Goal: Find specific page/section: Find specific page/section

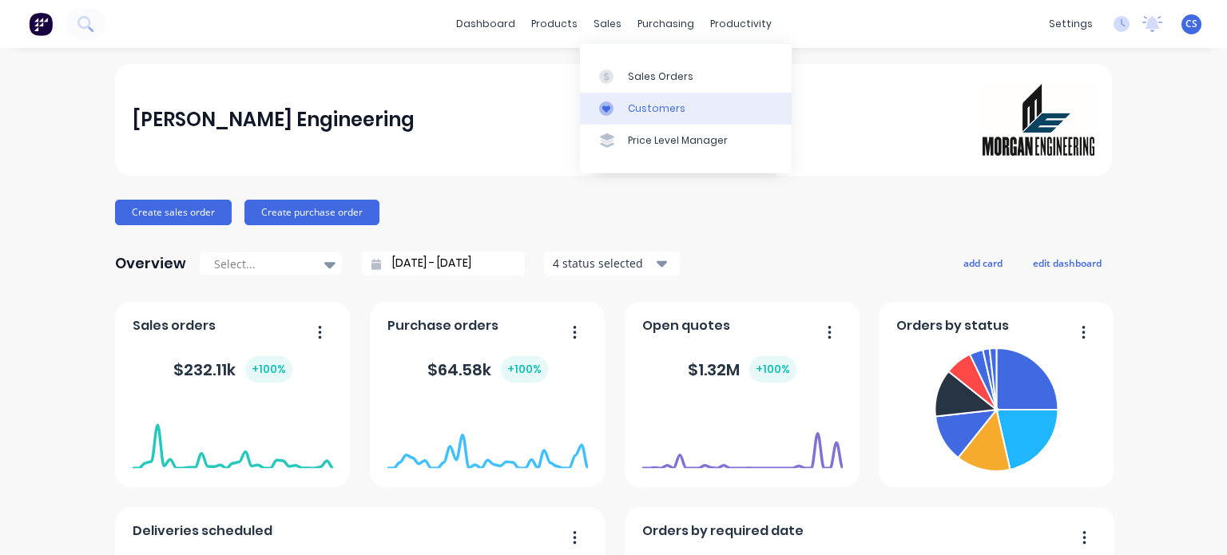
click at [645, 115] on div "Customers" at bounding box center [657, 108] width 58 height 14
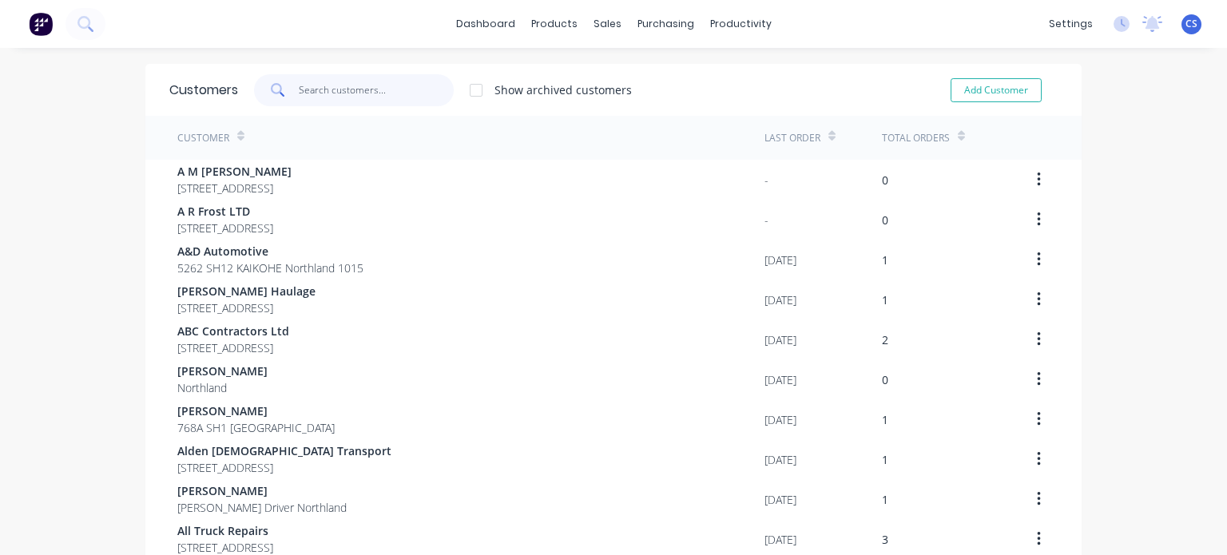
click at [403, 85] on input "text" at bounding box center [377, 90] width 156 height 32
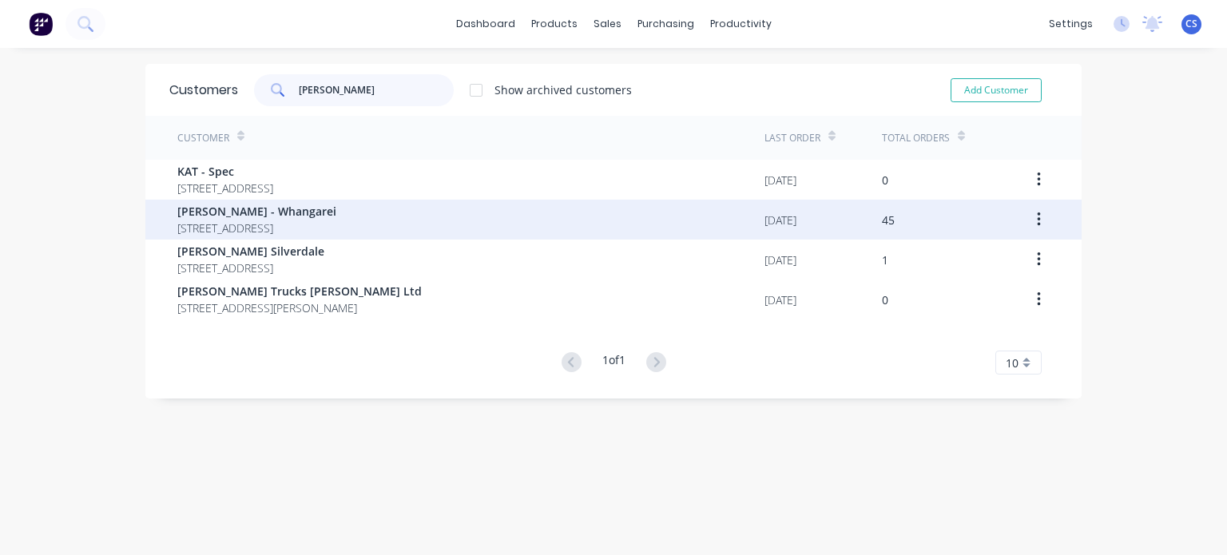
type input "KEITH"
click at [304, 208] on span "[PERSON_NAME] - Whangarei" at bounding box center [256, 211] width 159 height 17
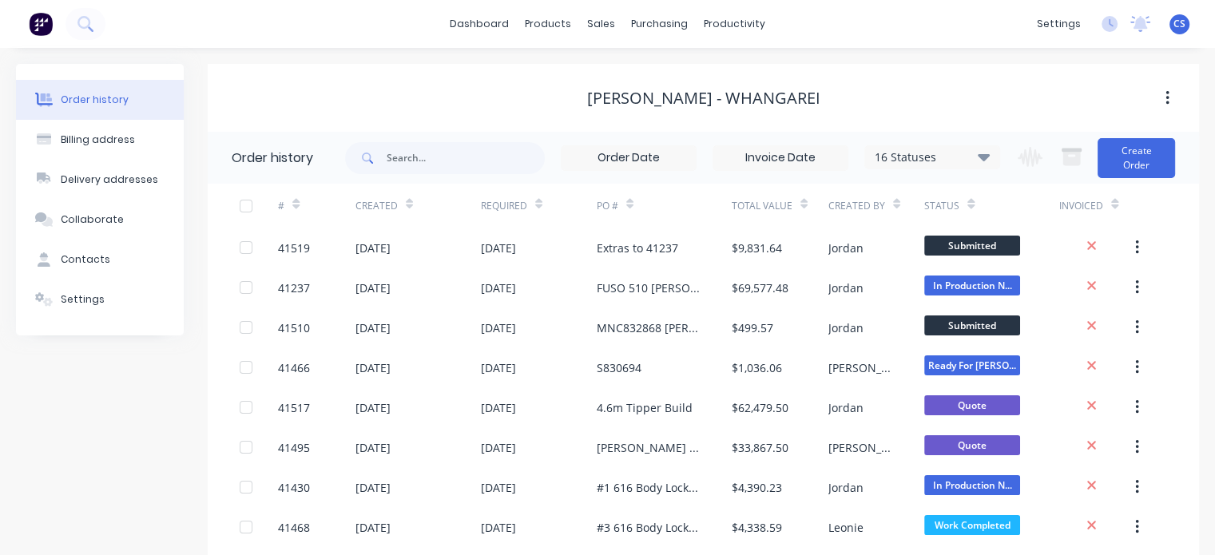
click at [978, 158] on div "16 Statuses" at bounding box center [932, 158] width 134 height 18
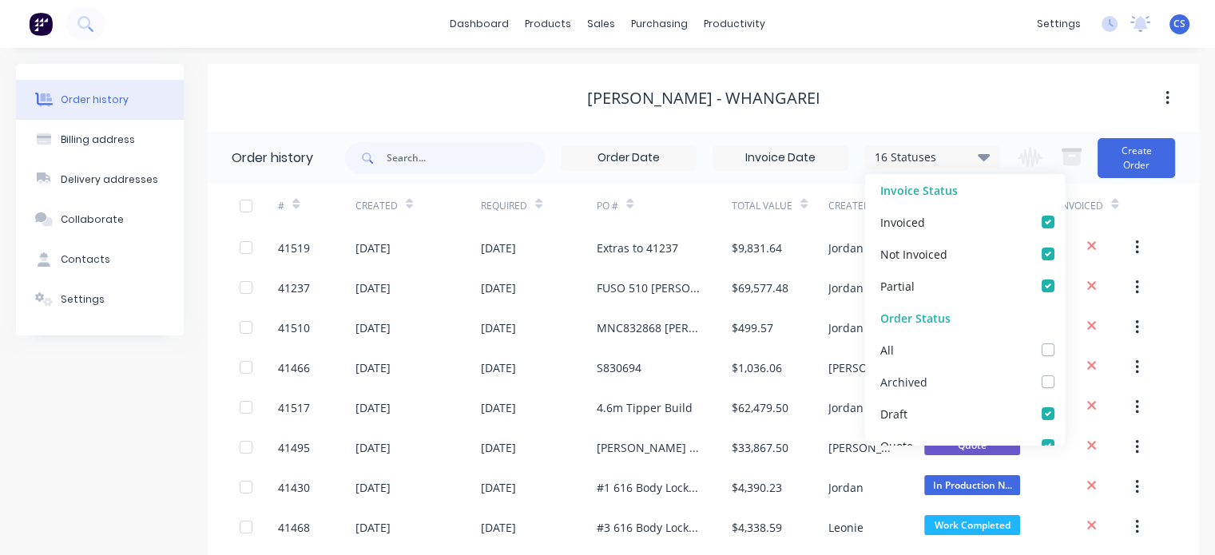
click at [1064, 373] on label at bounding box center [1064, 373] width 0 height 0
click at [1064, 383] on input "checkbox" at bounding box center [1070, 380] width 13 height 15
checkbox input "true"
click at [962, 101] on div "[PERSON_NAME] - Whangarei" at bounding box center [703, 98] width 991 height 19
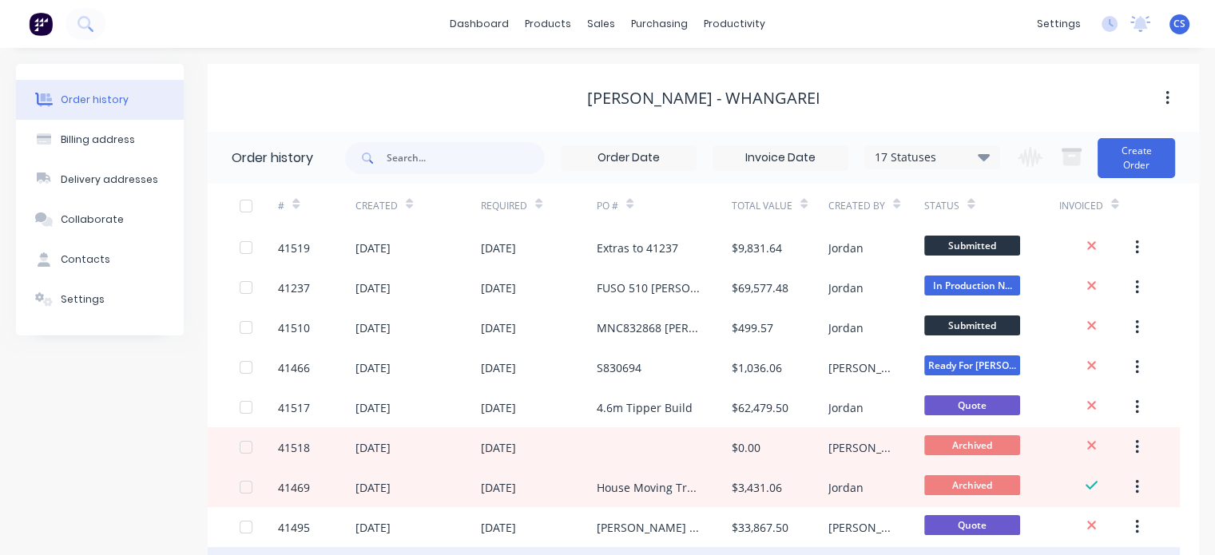
scroll to position [177, 0]
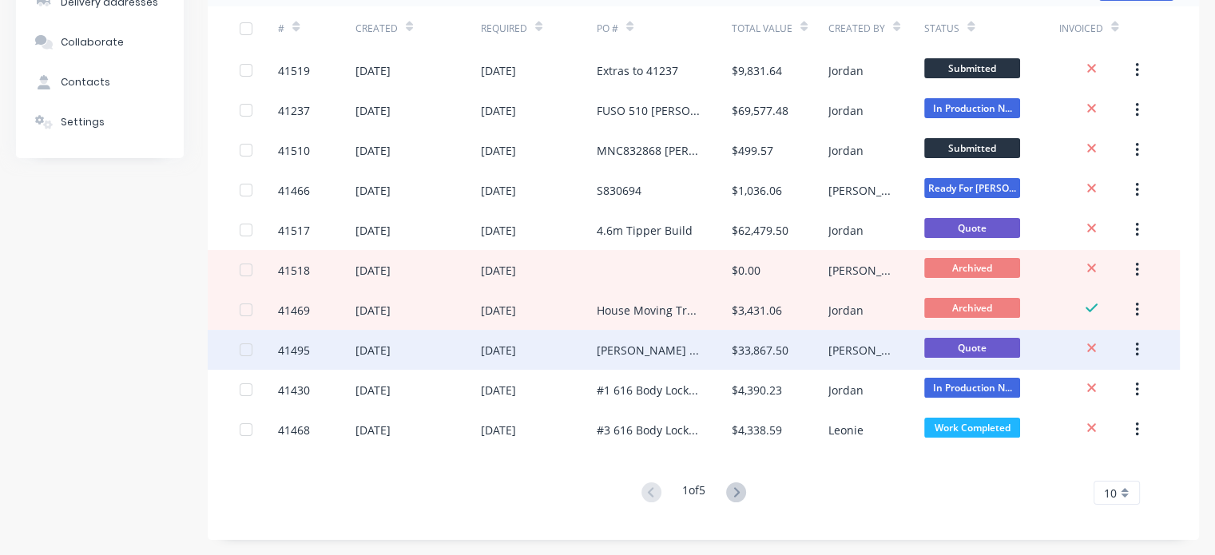
click at [391, 351] on div "03 Sep 2025" at bounding box center [372, 350] width 35 height 17
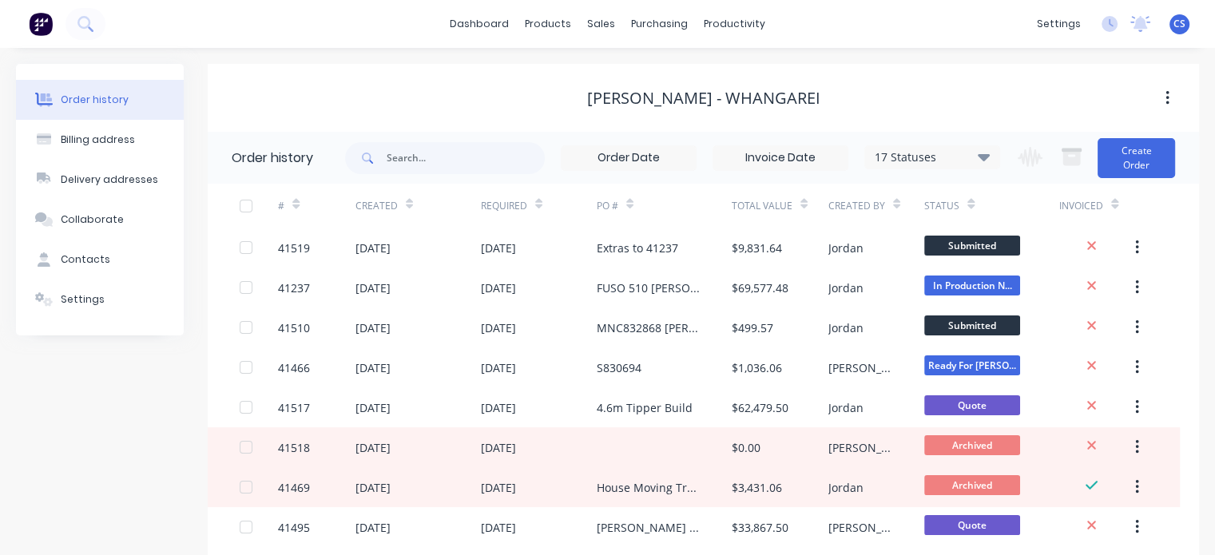
click at [1179, 34] on div "CS Morgan Engineering Christine Sanford Administrator Profile Sign out" at bounding box center [1180, 24] width 20 height 20
click at [1179, 29] on span "CS" at bounding box center [1179, 24] width 12 height 14
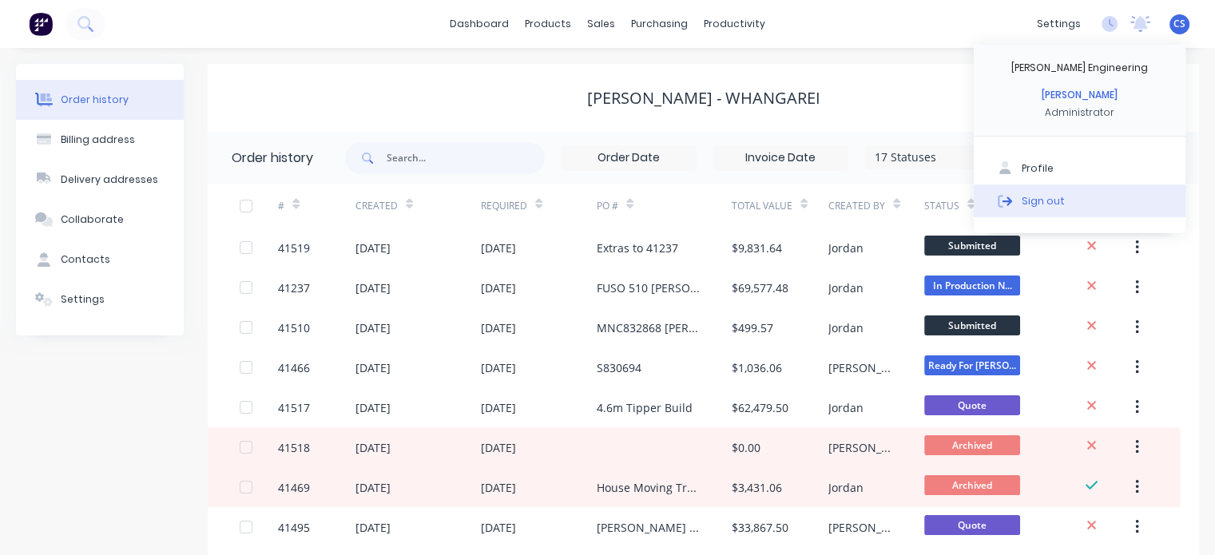
click at [1061, 200] on button "Sign out" at bounding box center [1080, 201] width 212 height 32
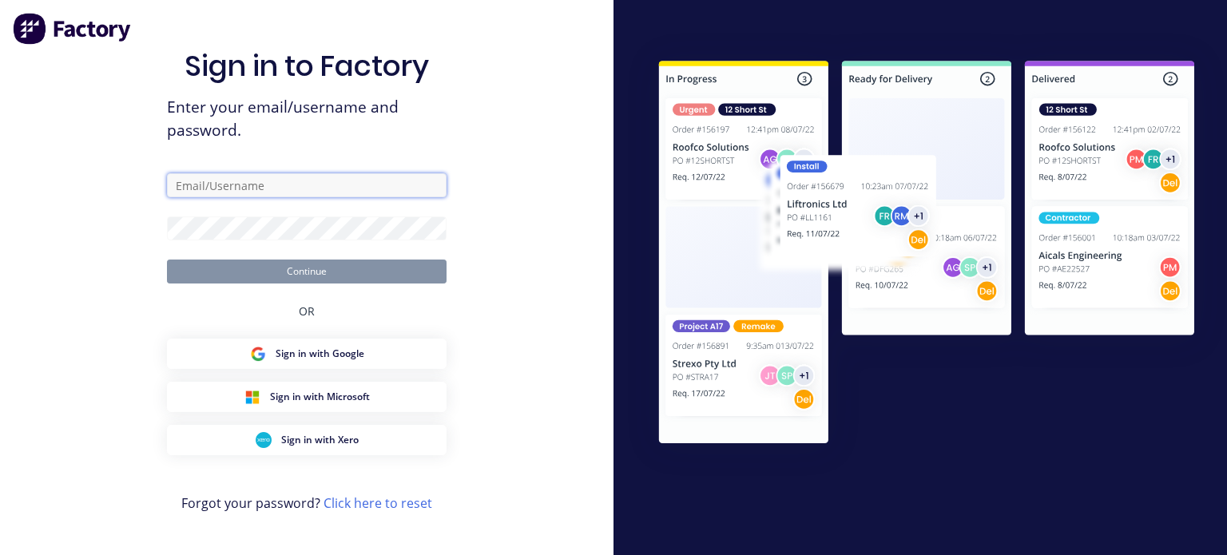
type input "[PERSON_NAME][EMAIL_ADDRESS][DOMAIN_NAME]"
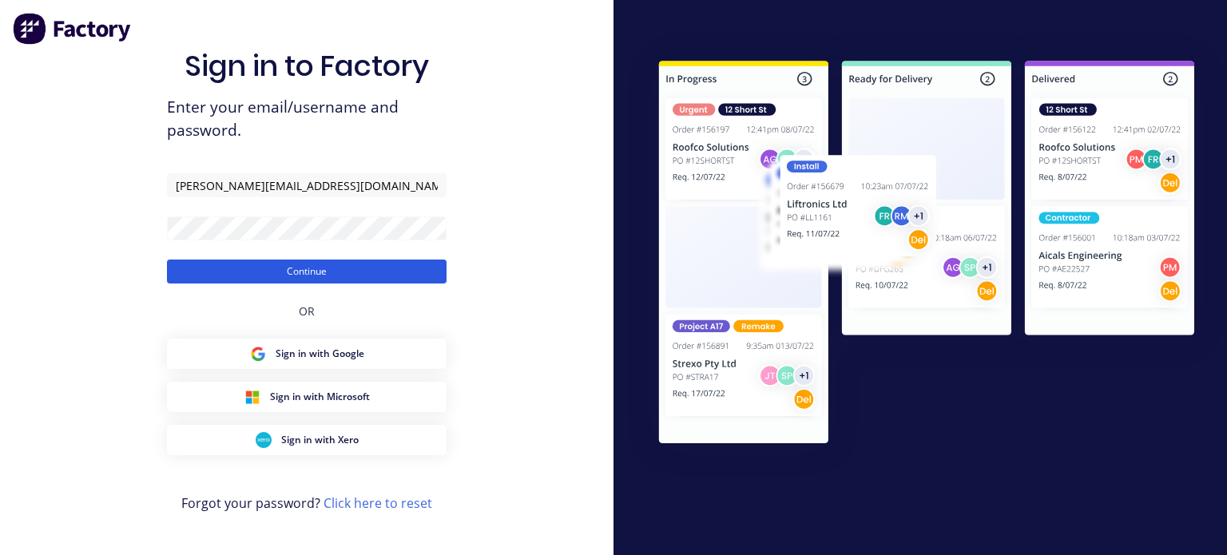
click at [296, 277] on button "Continue" at bounding box center [307, 272] width 280 height 24
